Goal: Navigation & Orientation: Find specific page/section

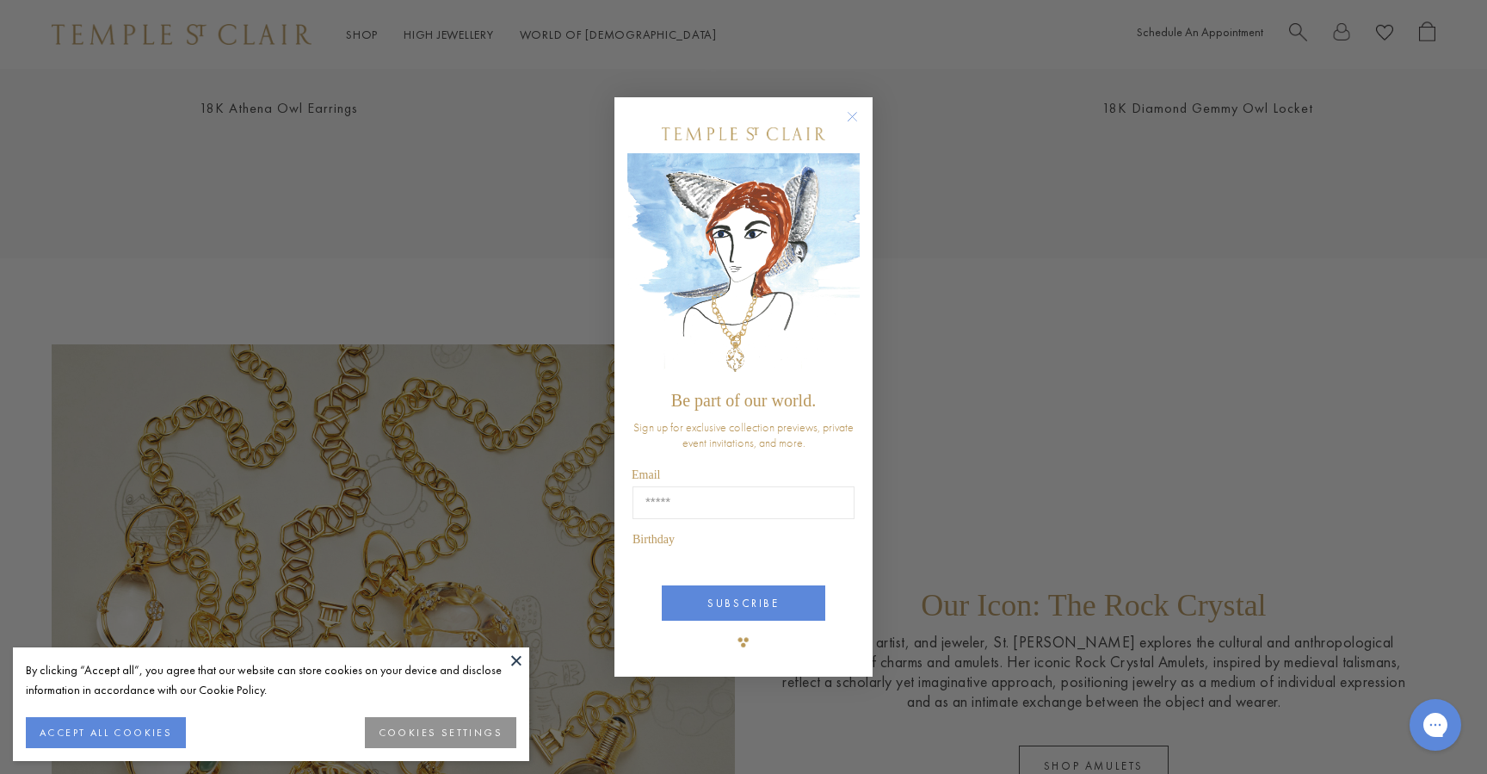
scroll to position [2642, 0]
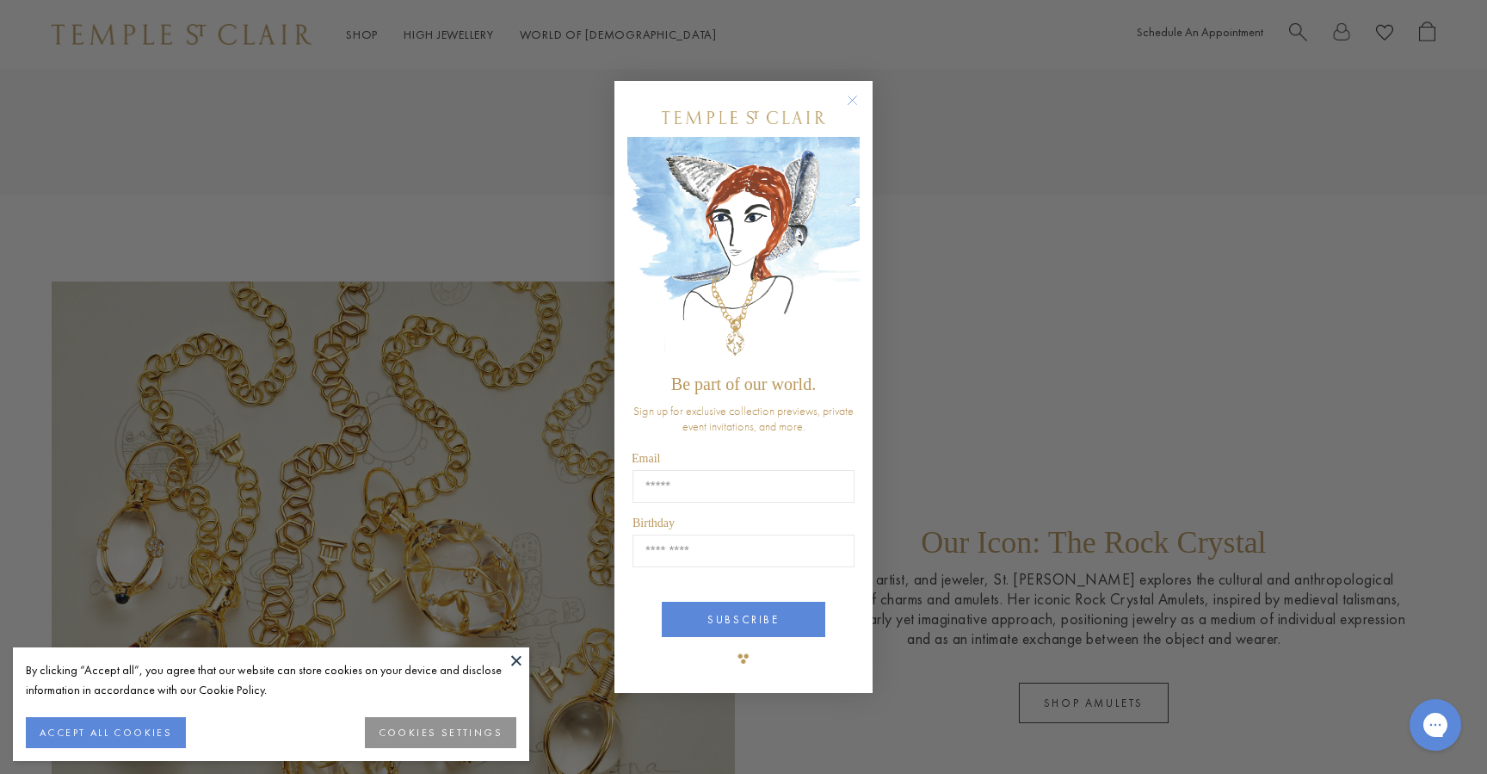
click at [853, 98] on circle "Close dialog" at bounding box center [852, 99] width 21 height 21
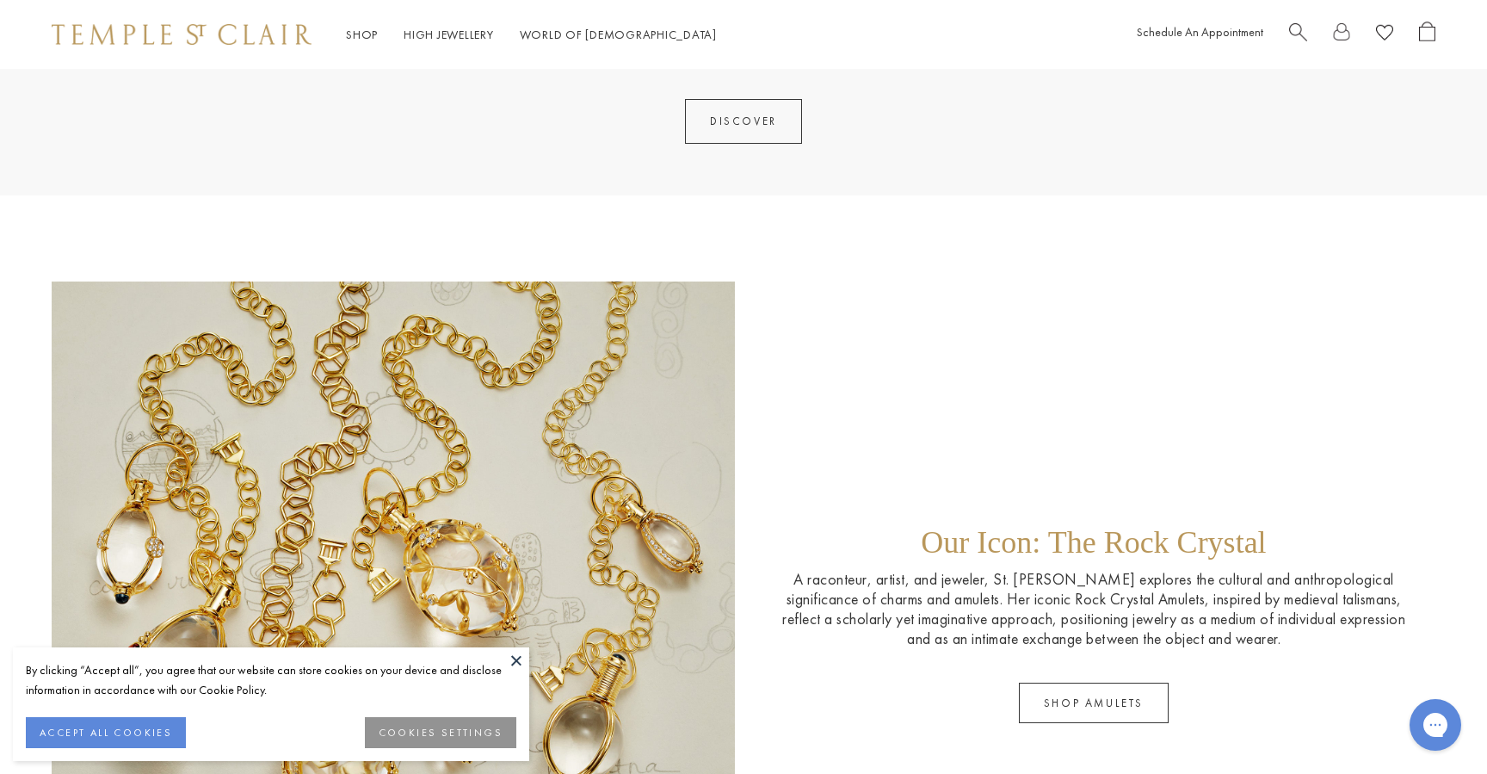
click at [437, 733] on button "COOKIES SETTINGS" at bounding box center [440, 732] width 151 height 31
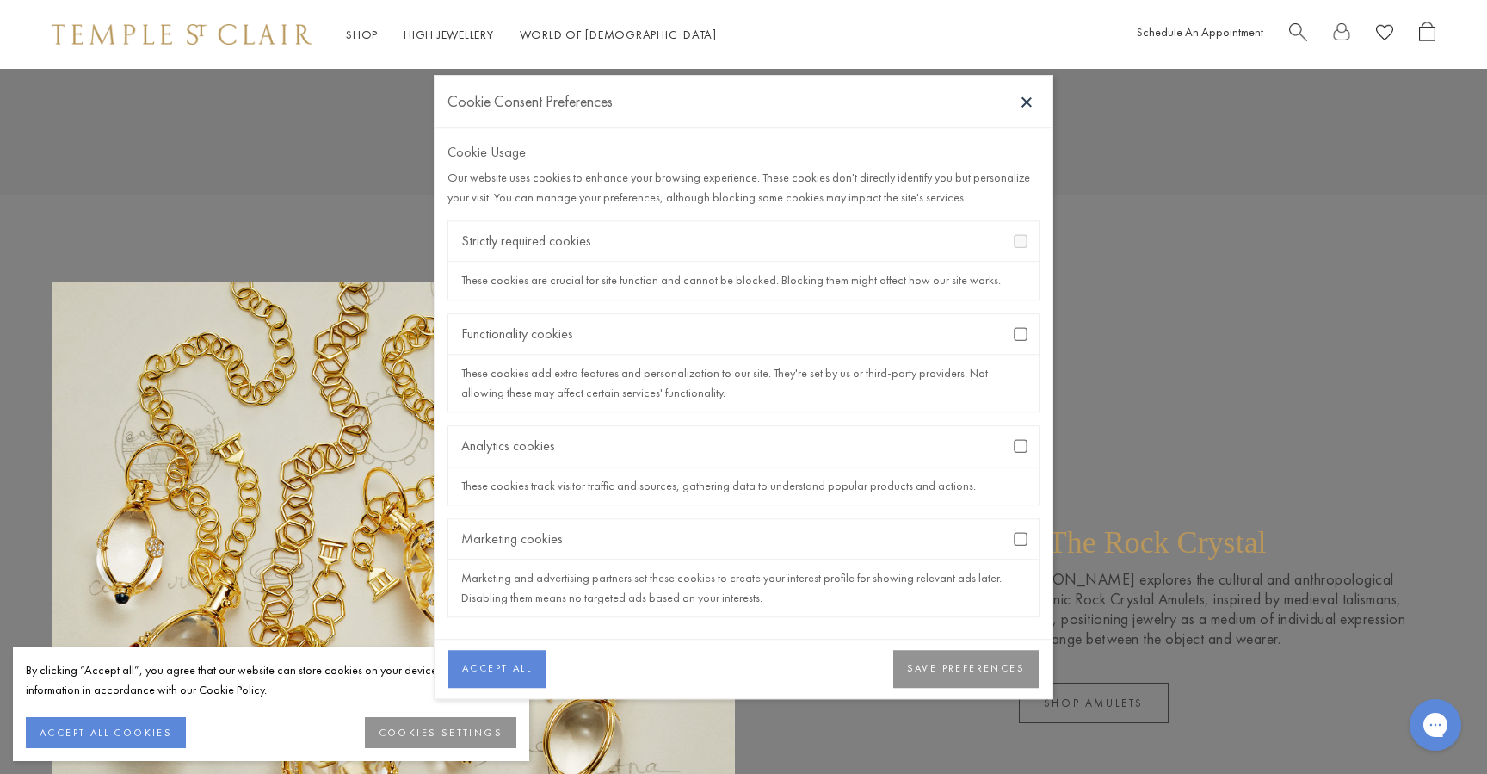
click at [967, 666] on button "SAVE PREFERENCES" at bounding box center [965, 669] width 145 height 38
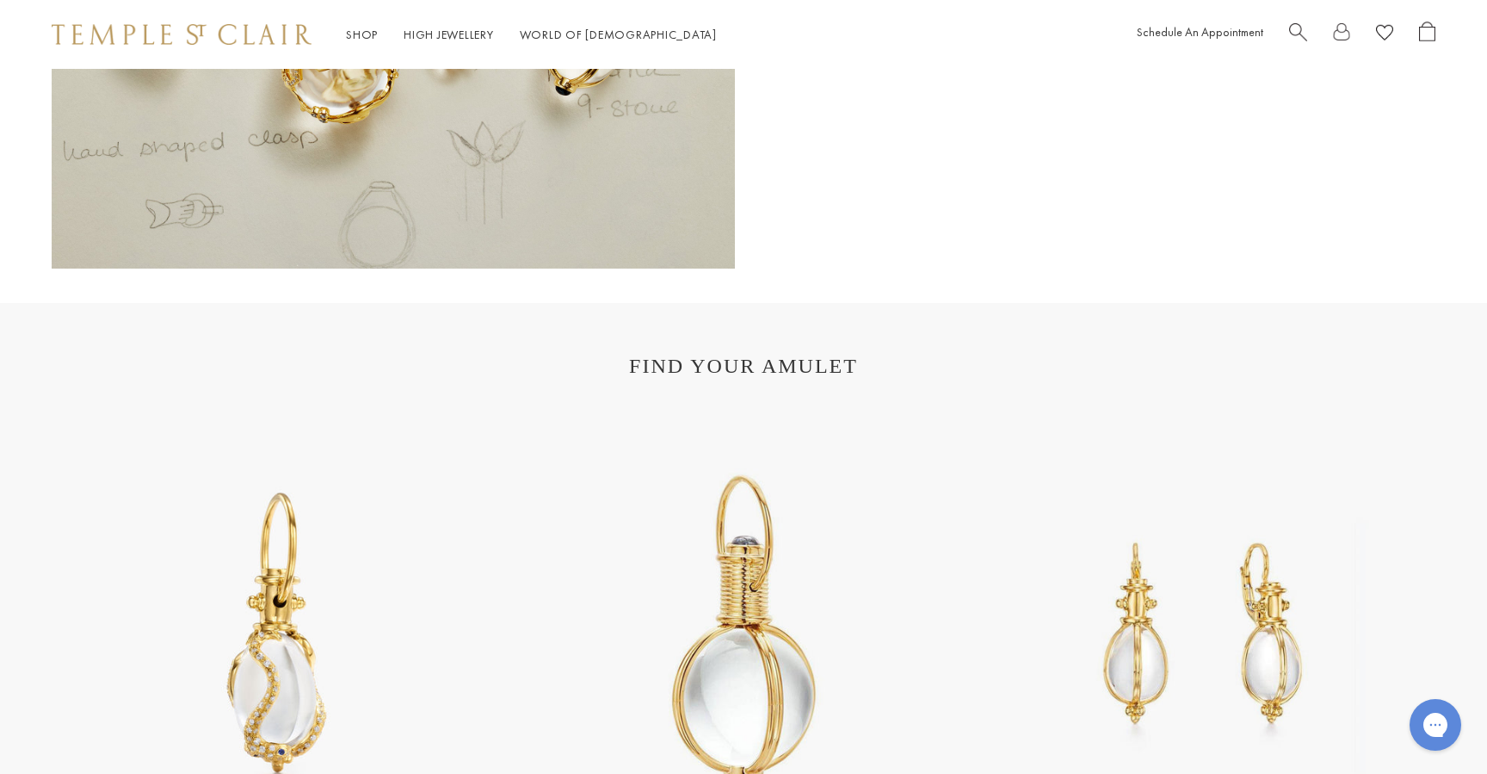
scroll to position [3339, 0]
click at [1170, 556] on img at bounding box center [1208, 634] width 454 height 454
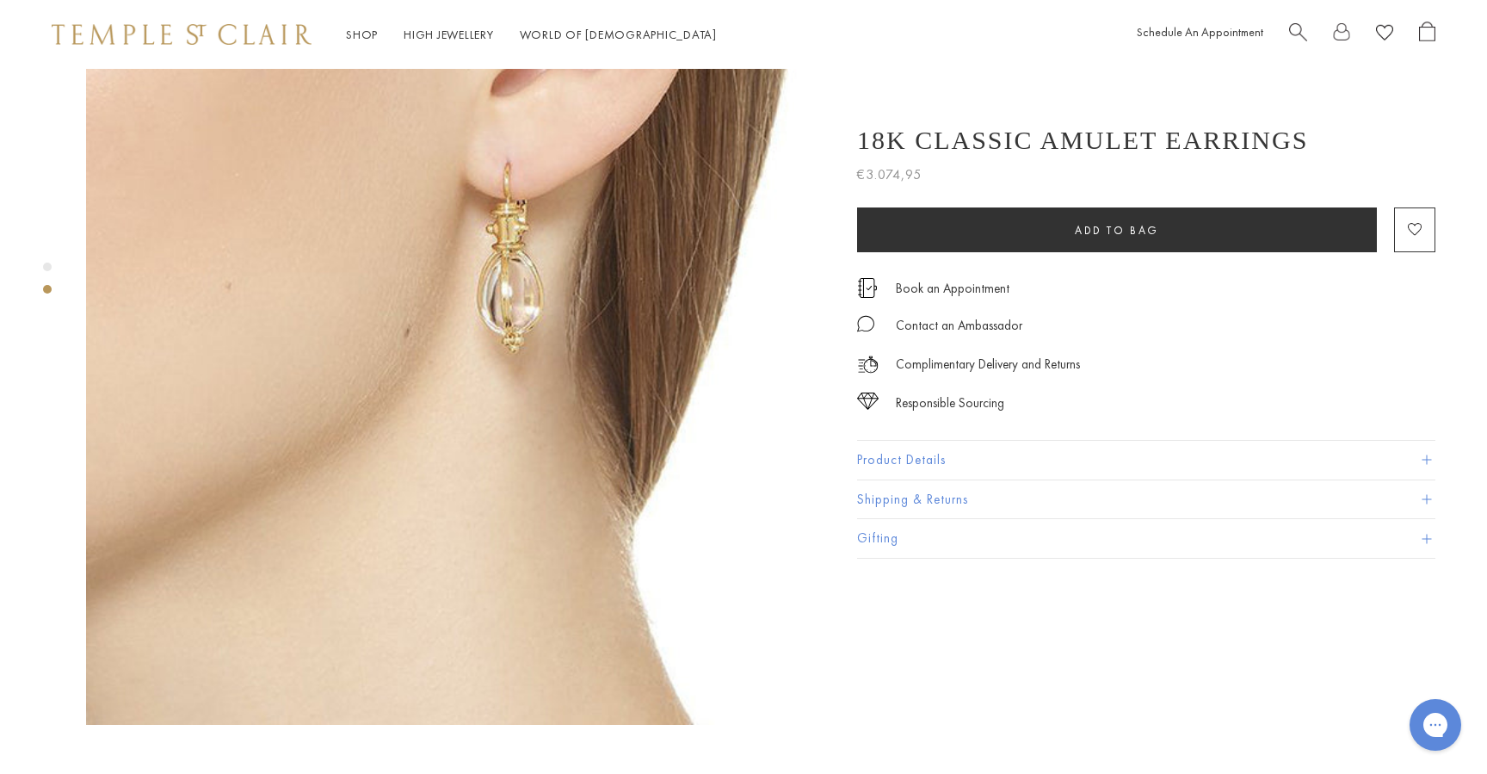
scroll to position [838, 0]
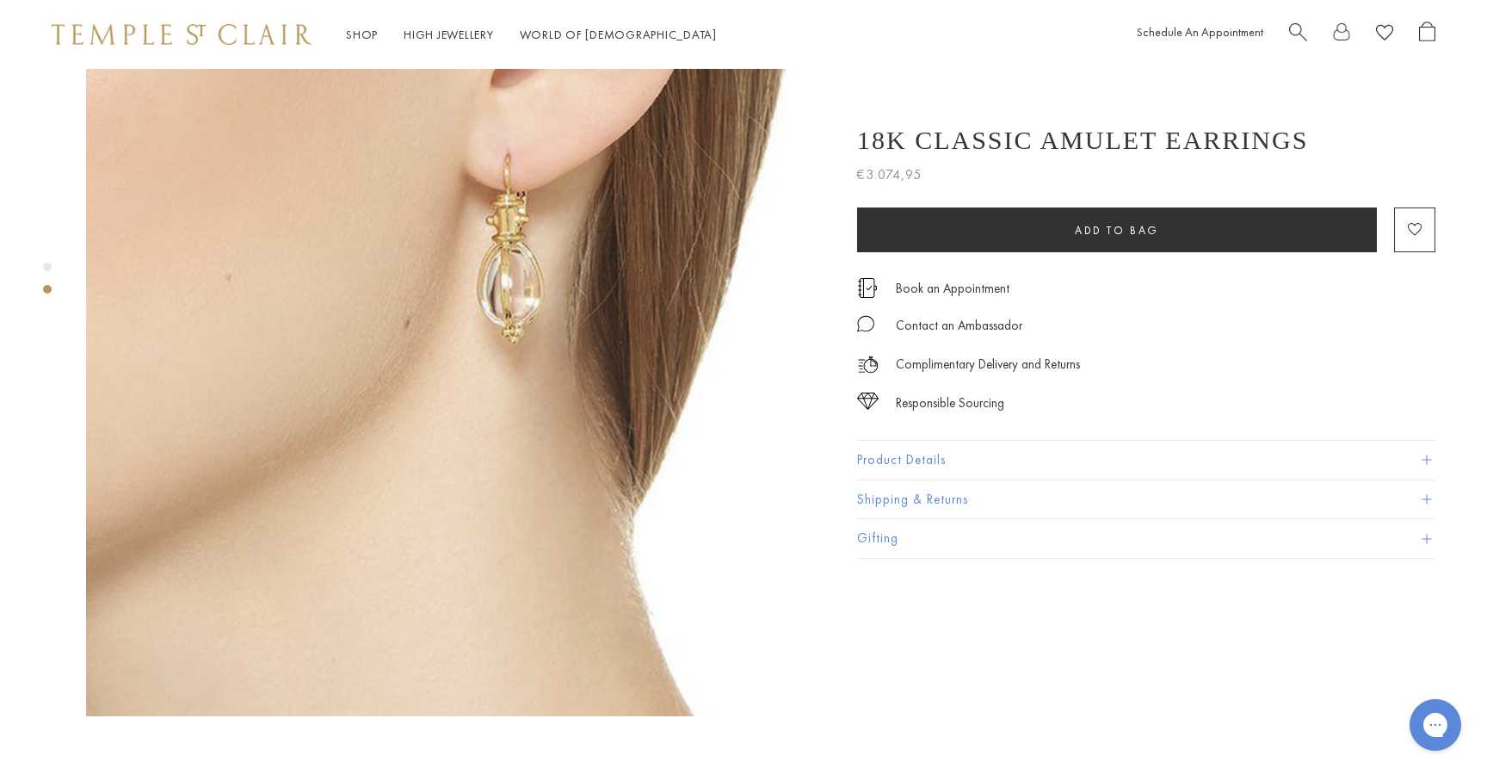
click at [1425, 456] on span at bounding box center [1425, 459] width 9 height 9
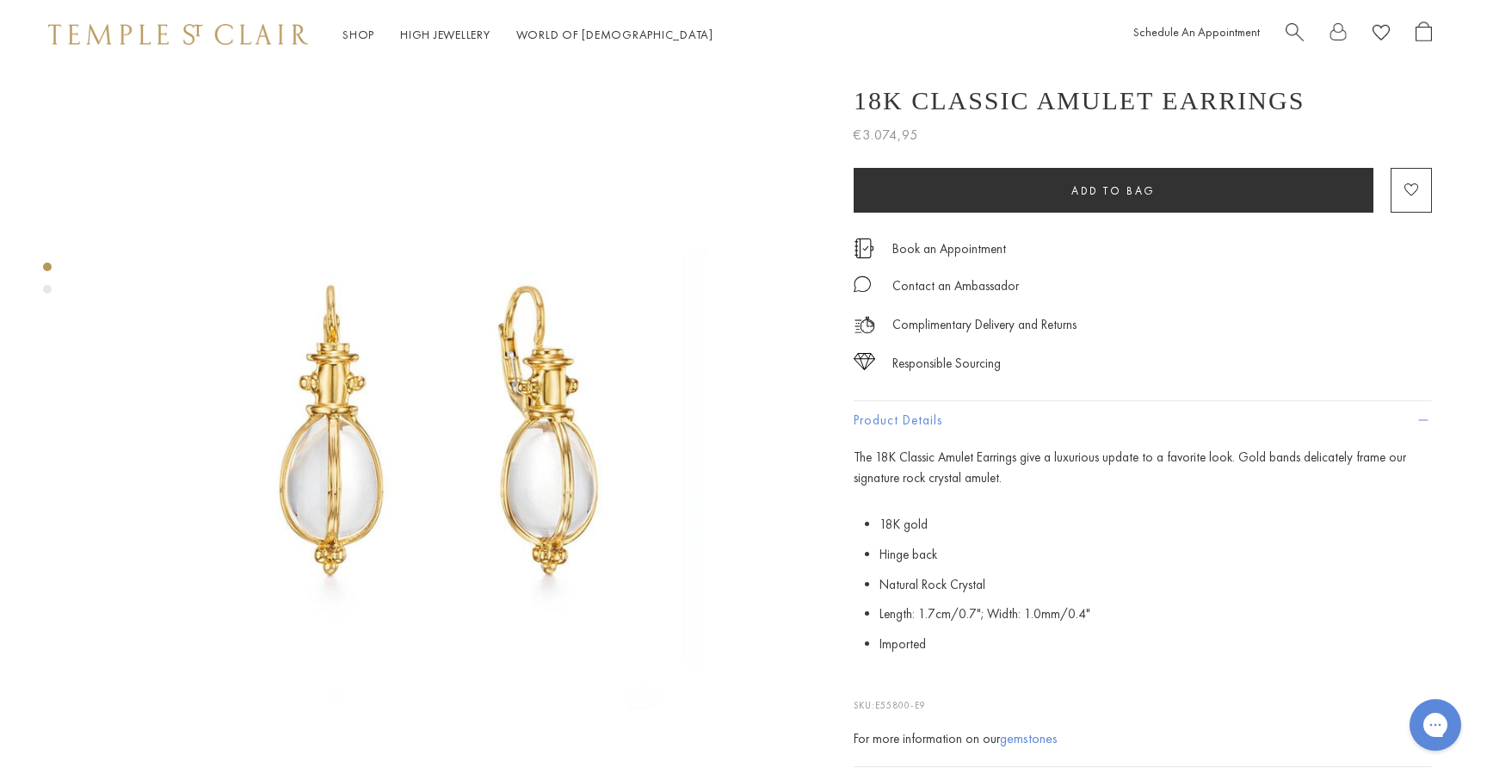
scroll to position [0, 3]
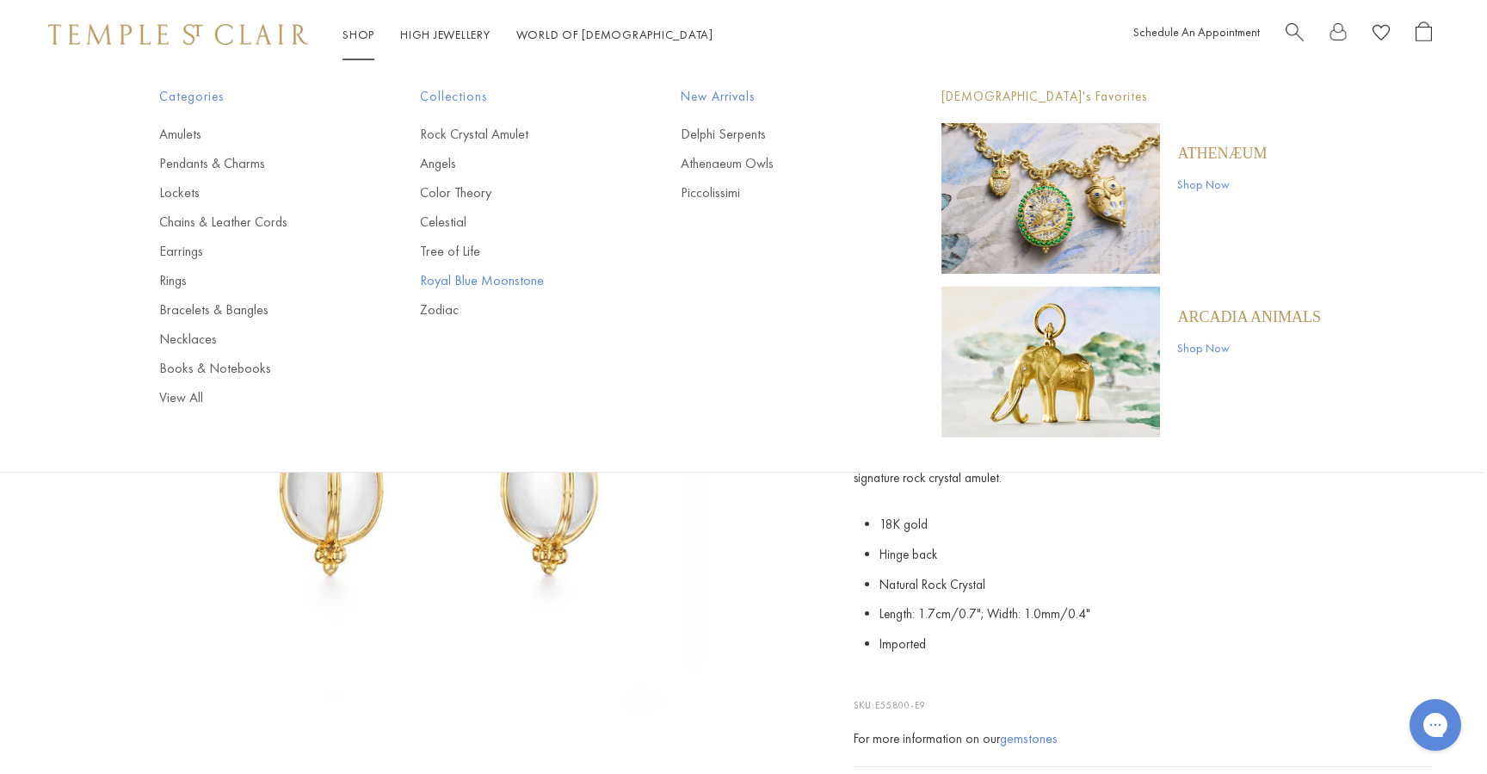
click at [461, 281] on link "Royal Blue Moonstone" at bounding box center [516, 280] width 192 height 19
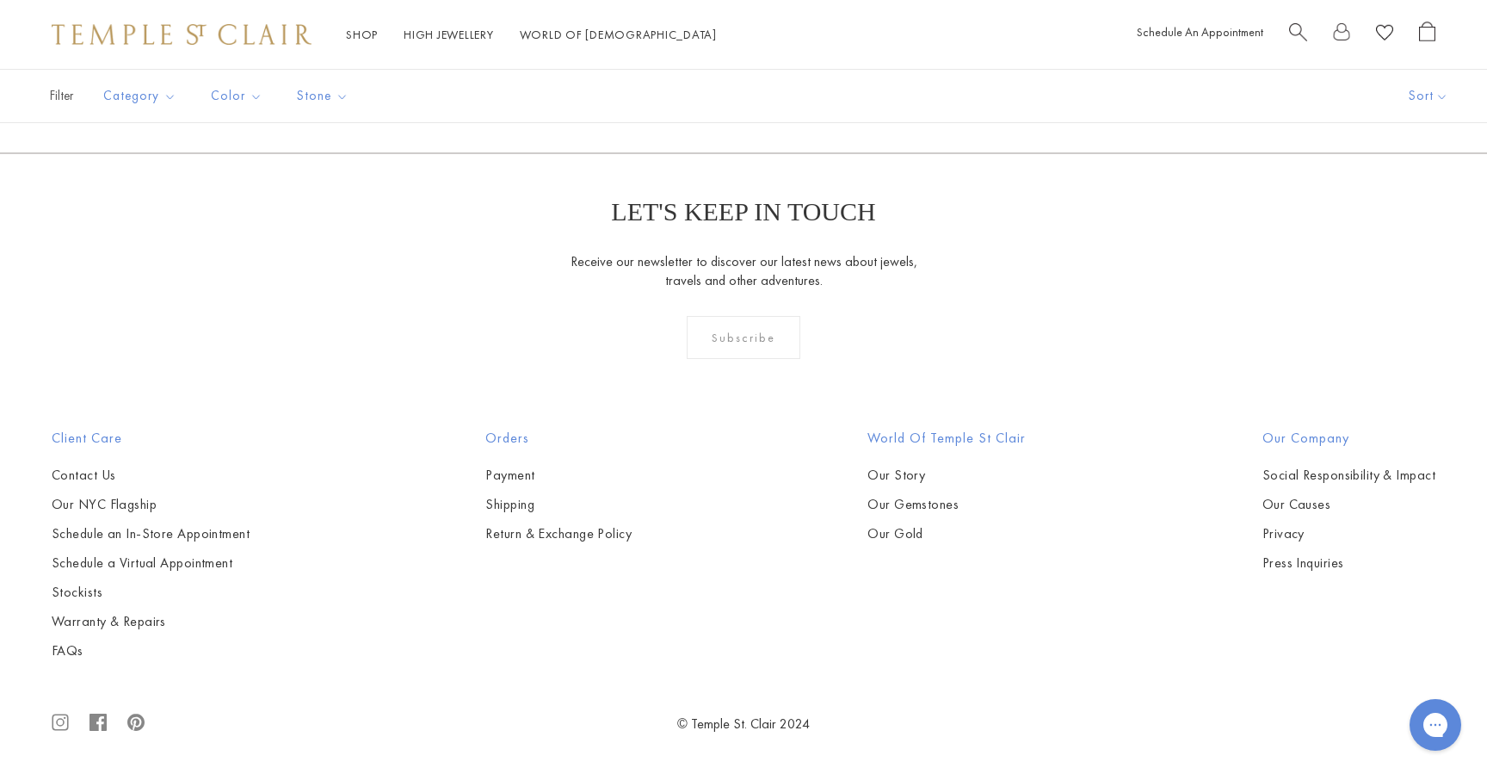
scroll to position [4441, 0]
